Goal: Task Accomplishment & Management: Manage account settings

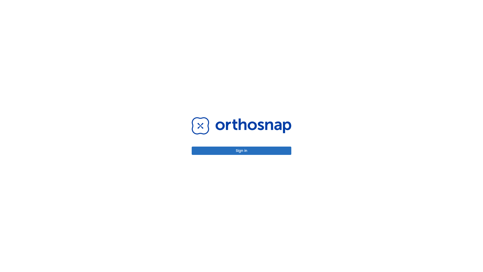
click at [241, 150] on button "Sign in" at bounding box center [242, 150] width 100 height 8
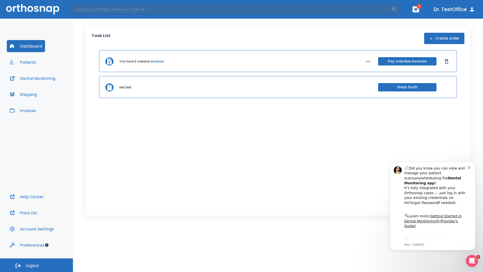
click at [36, 265] on span "Logout" at bounding box center [32, 266] width 13 height 6
